Goal: Check status: Check status

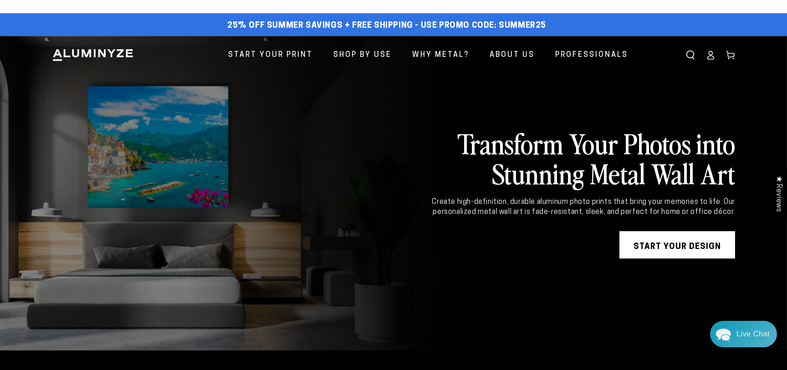
click at [711, 58] on icon at bounding box center [710, 55] width 9 height 9
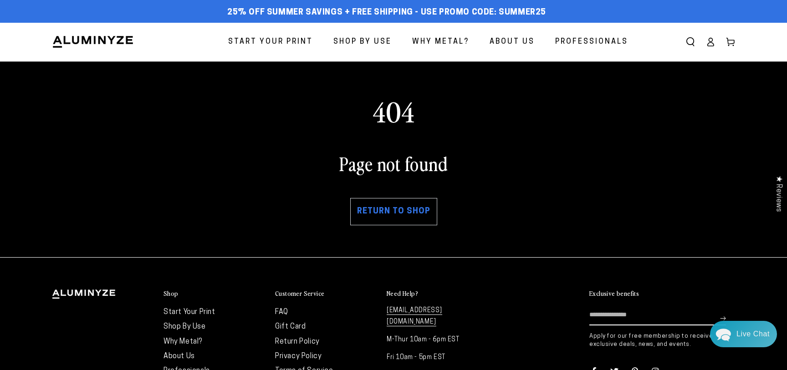
click at [714, 46] on icon at bounding box center [711, 45] width 6 height 4
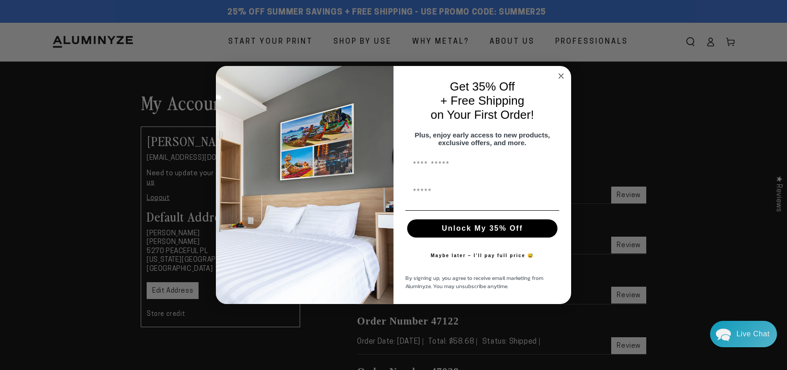
click at [561, 73] on circle "Close dialog" at bounding box center [561, 76] width 10 height 10
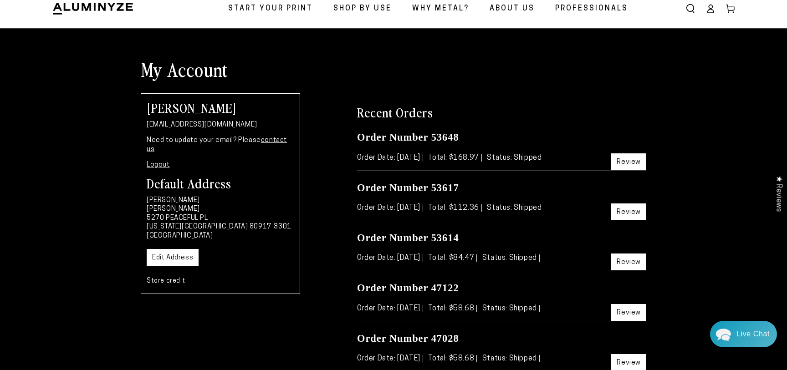
scroll to position [33, 0]
click at [629, 261] on link "Review" at bounding box center [628, 262] width 35 height 17
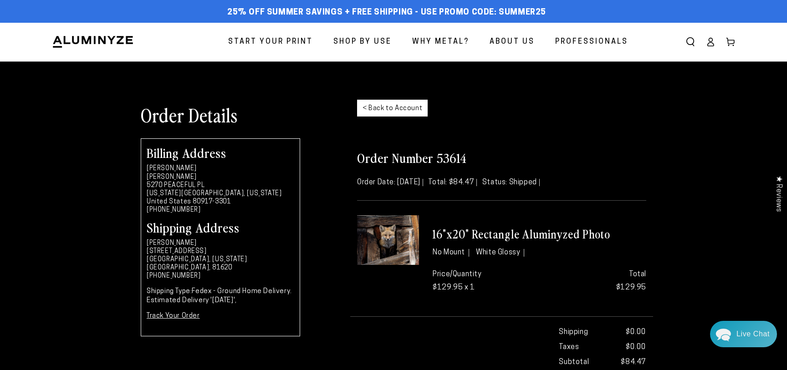
click at [109, 38] on img at bounding box center [93, 42] width 82 height 14
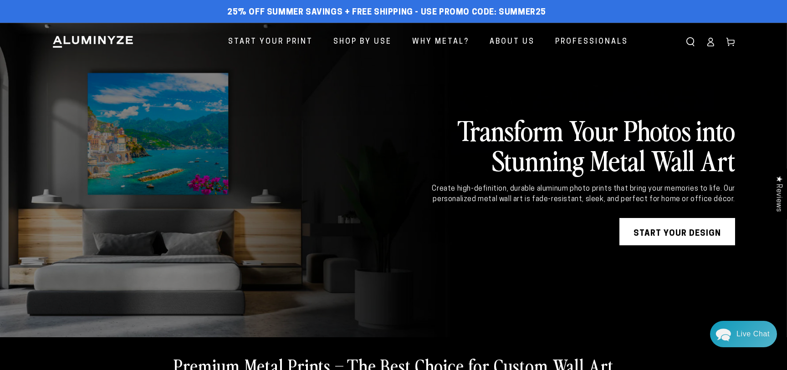
click at [710, 47] on link "Account" at bounding box center [710, 42] width 20 height 20
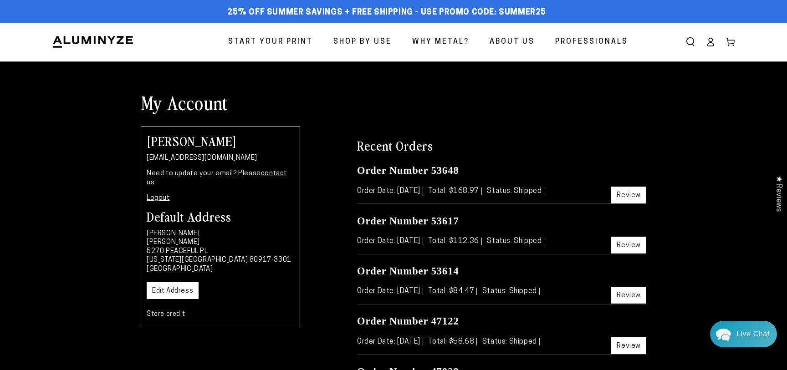
click at [629, 245] on link "Review" at bounding box center [628, 245] width 35 height 17
click at [633, 195] on link "Review" at bounding box center [628, 195] width 35 height 17
